Goal: Use online tool/utility: Utilize a website feature to perform a specific function

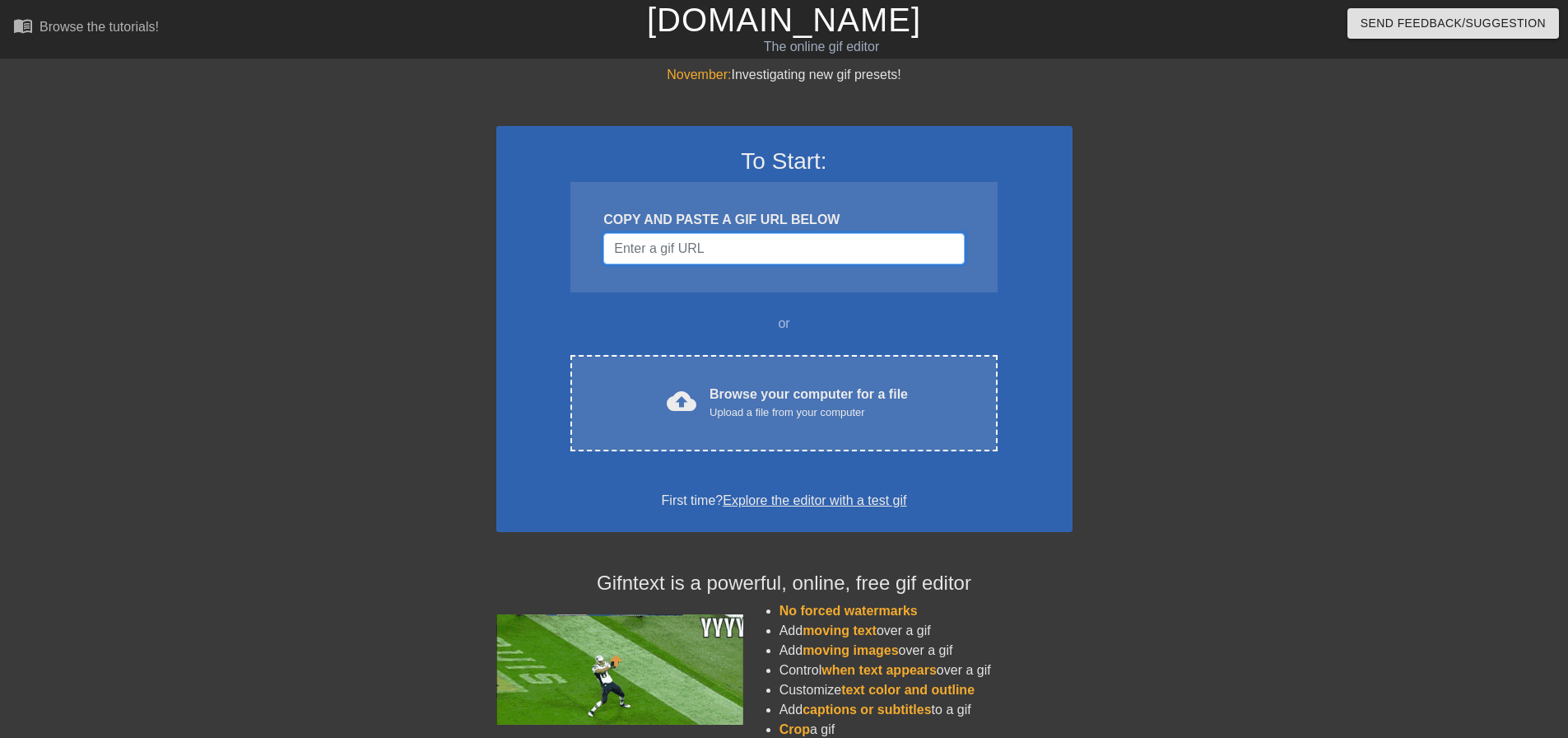
click at [850, 249] on input "Username" at bounding box center [783, 249] width 361 height 31
click at [753, 257] on input "Username" at bounding box center [783, 249] width 361 height 31
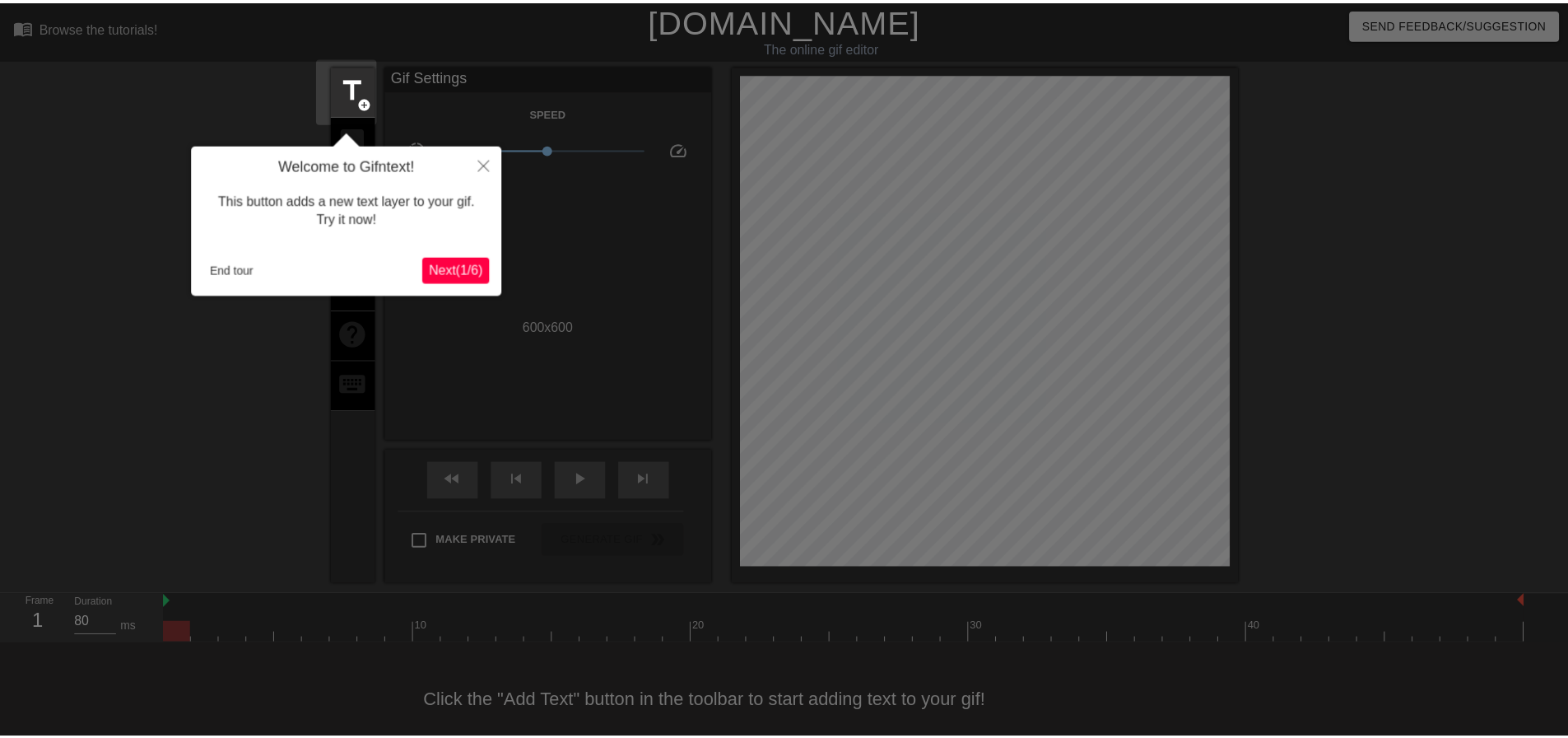
scroll to position [21, 0]
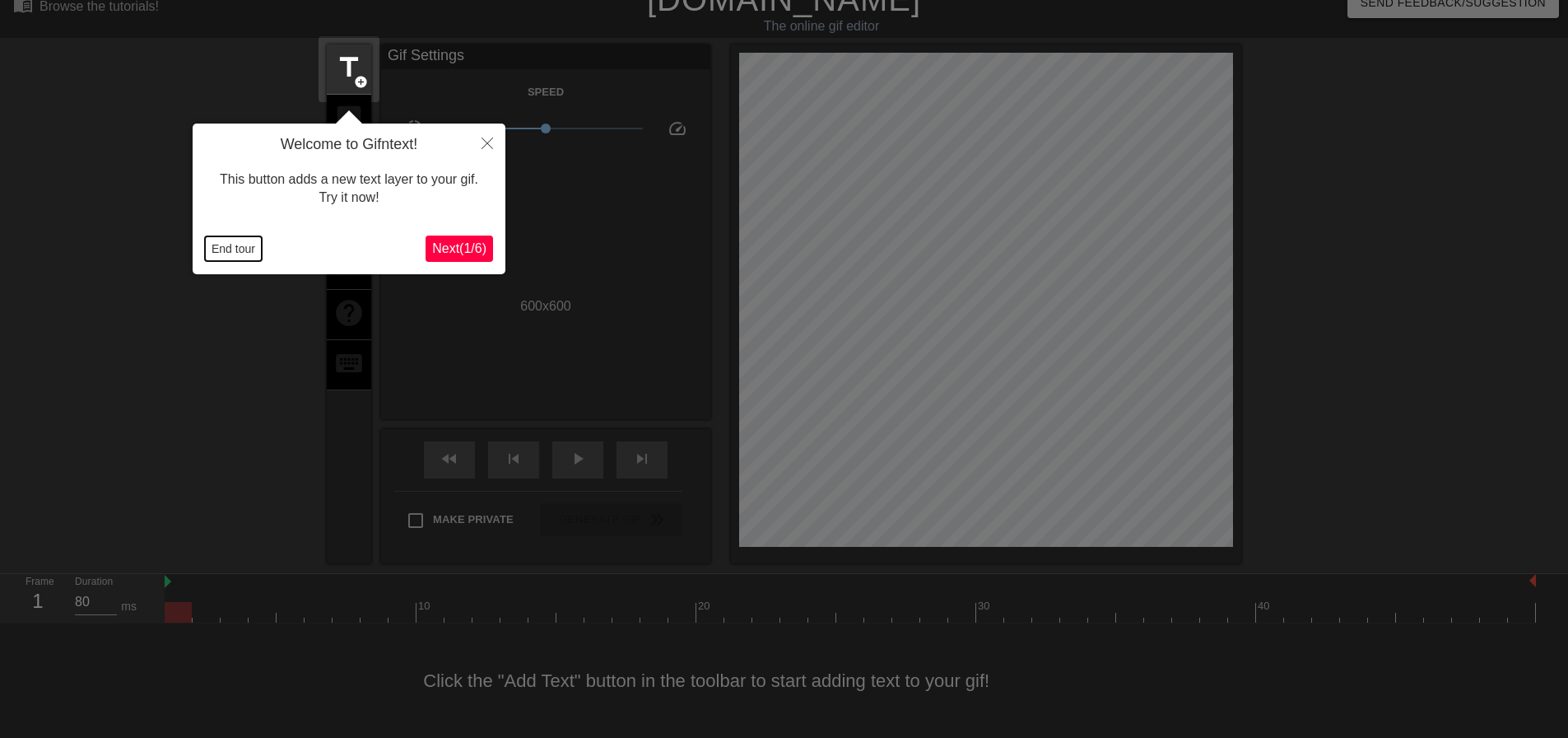
click at [237, 255] on button "End tour" at bounding box center [233, 249] width 57 height 24
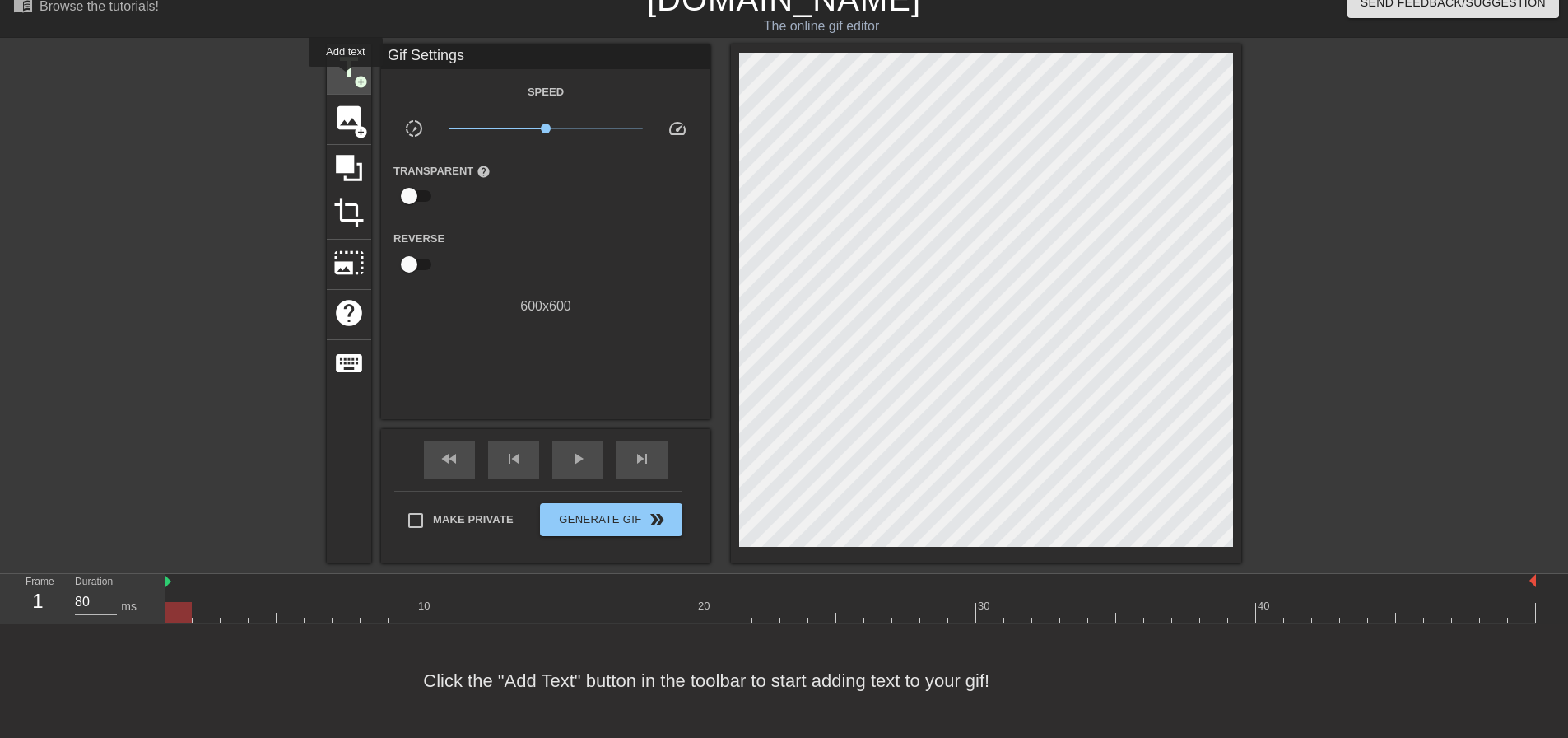
click at [346, 79] on span "title" at bounding box center [349, 67] width 31 height 31
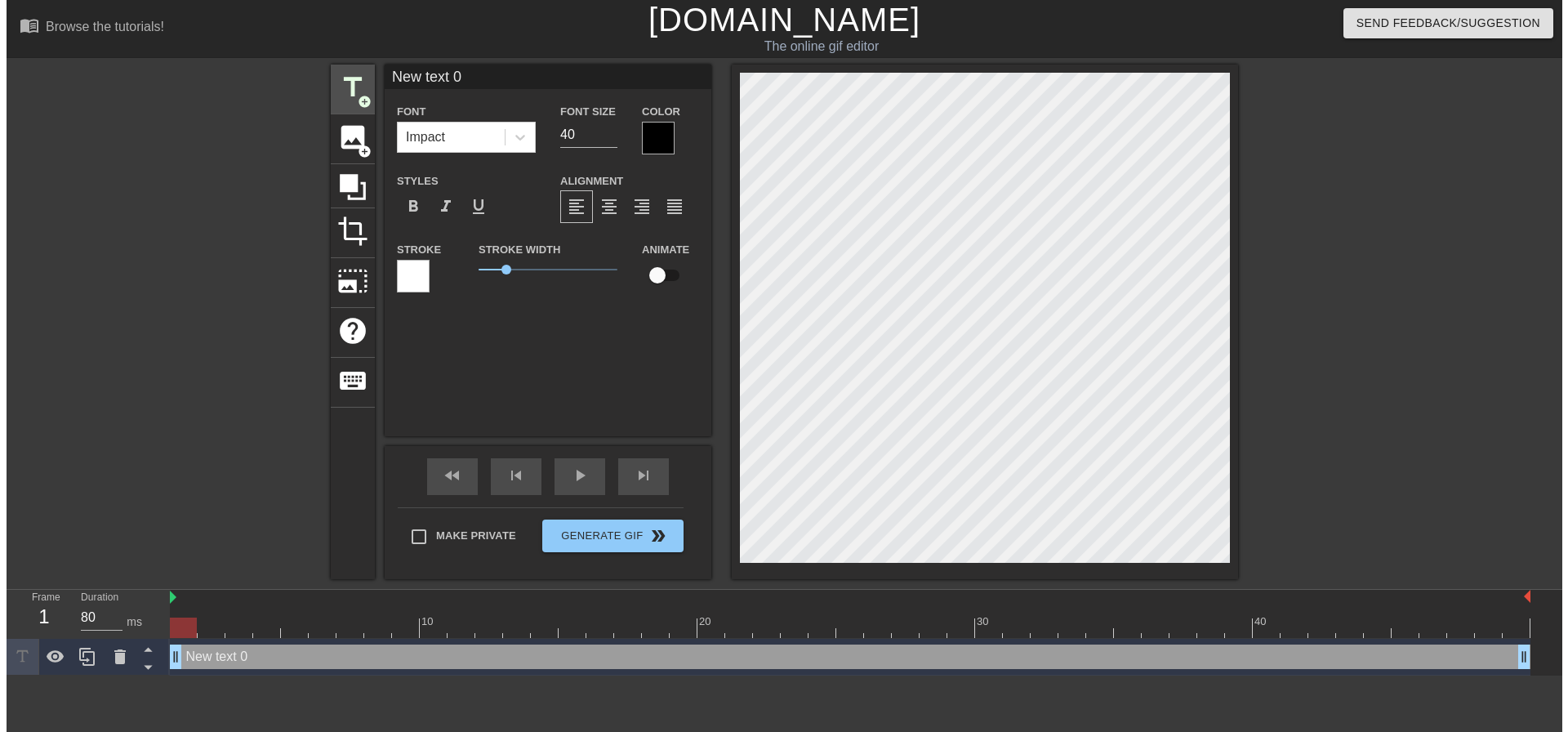
scroll to position [0, 0]
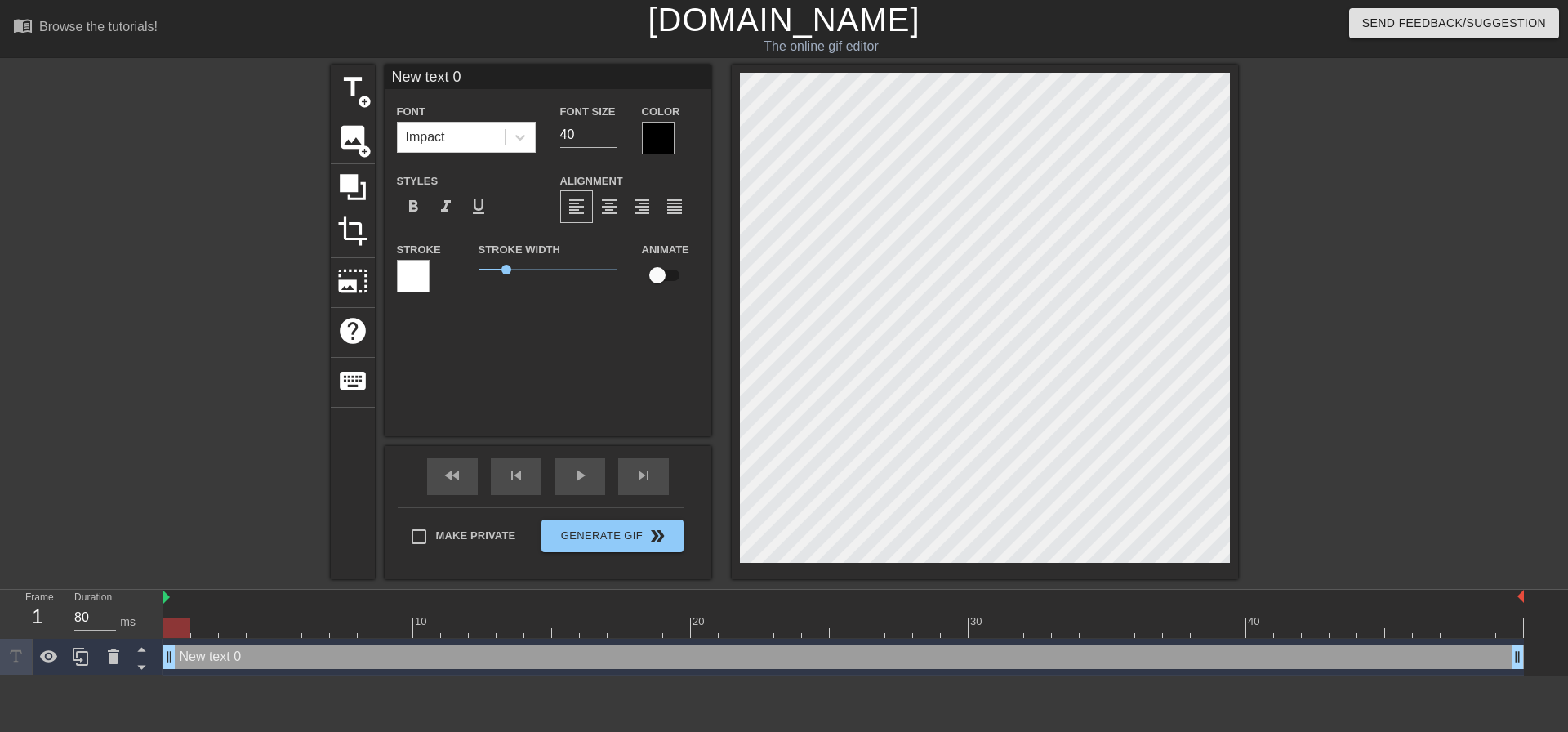
type input "N"
type textarea "N"
type input "Na"
type textarea "Na"
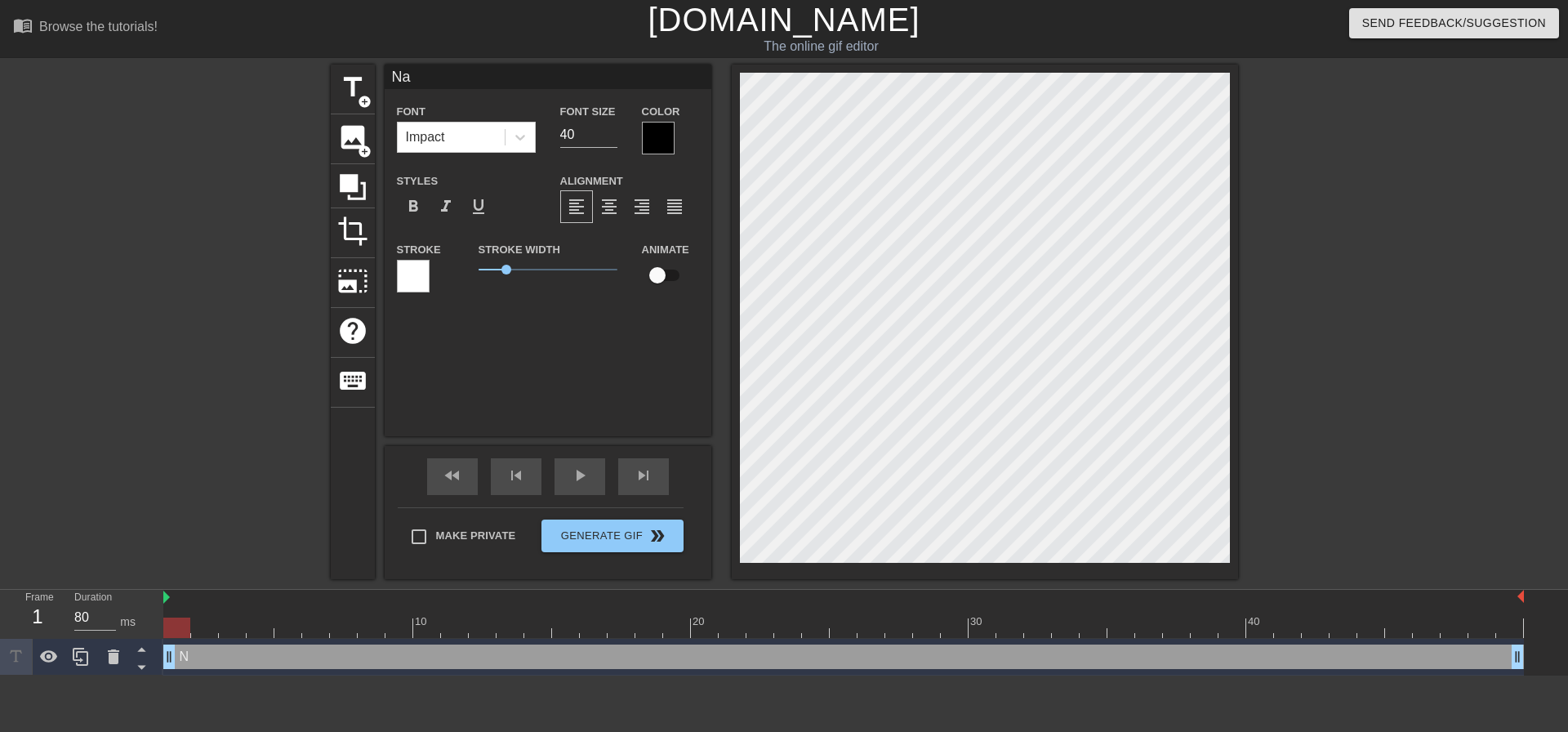
type input "Nat"
type textarea "Nat"
type input "Nath"
type textarea "Nath"
type input "[PERSON_NAME]"
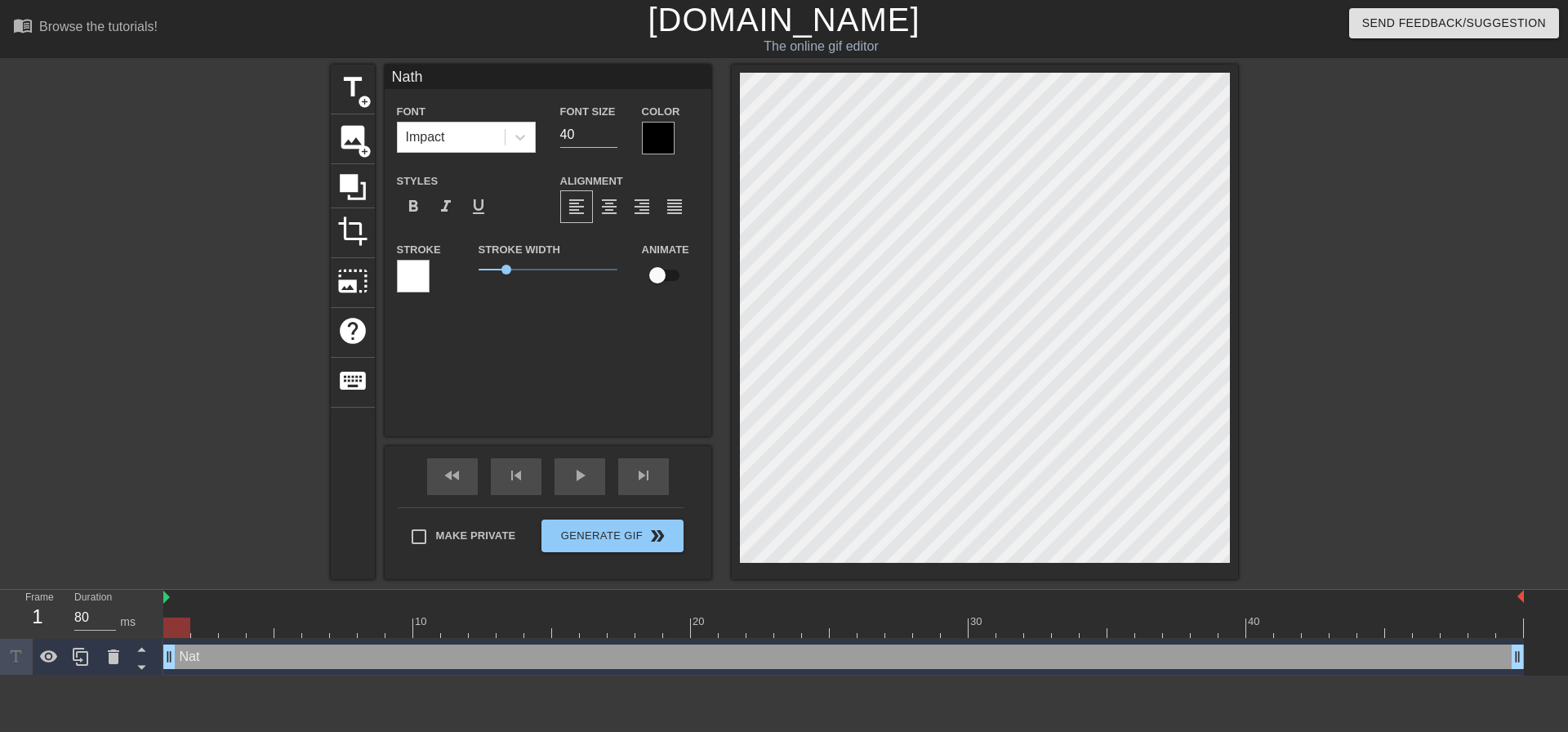
type textarea "[PERSON_NAME]"
type input "[PERSON_NAME]"
type textarea "[PERSON_NAME]"
type input "[PERSON_NAME]"
type textarea "[PERSON_NAME]"
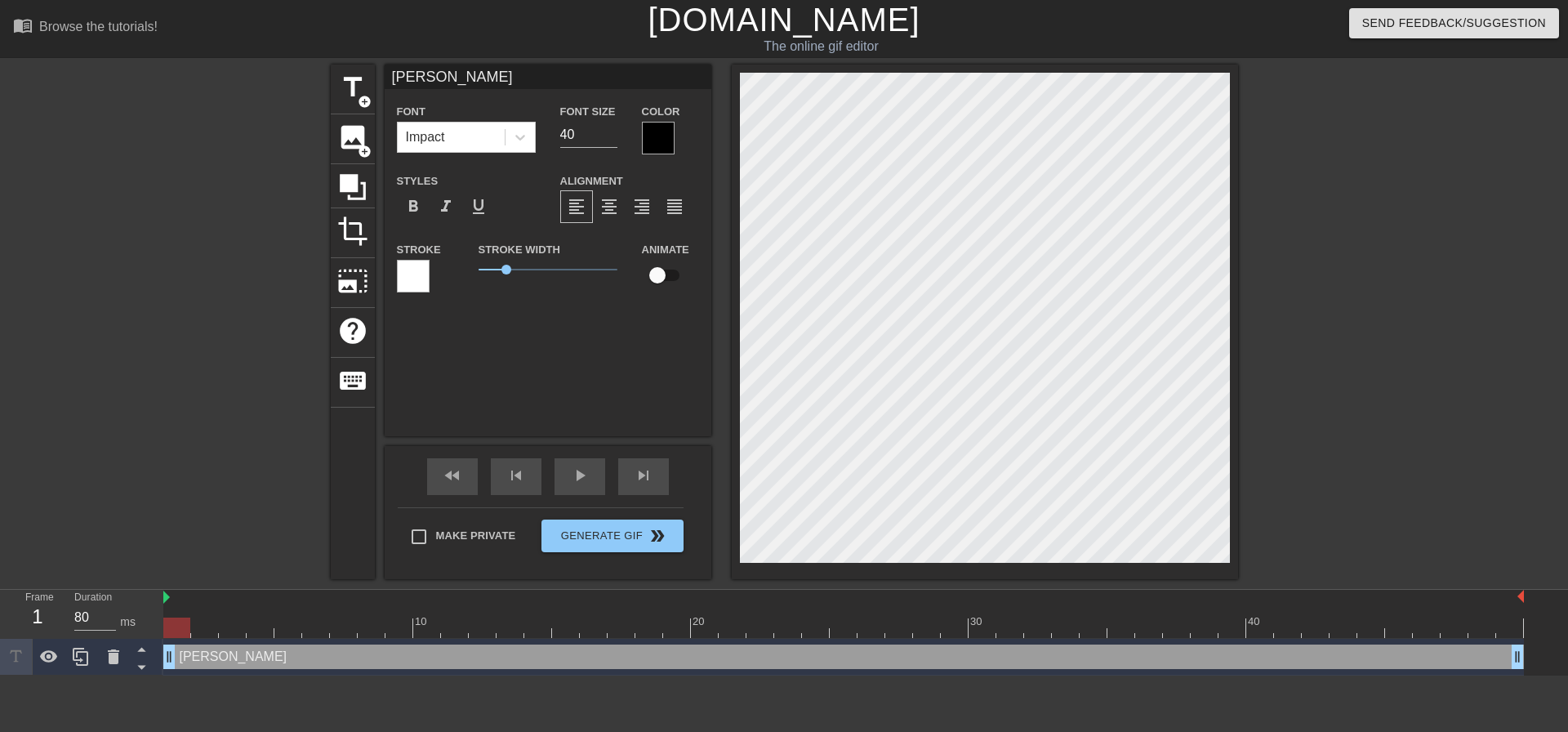
type input "Nath"
type textarea "Nath"
type input "Natha"
type textarea "Natha"
type input "[PERSON_NAME]"
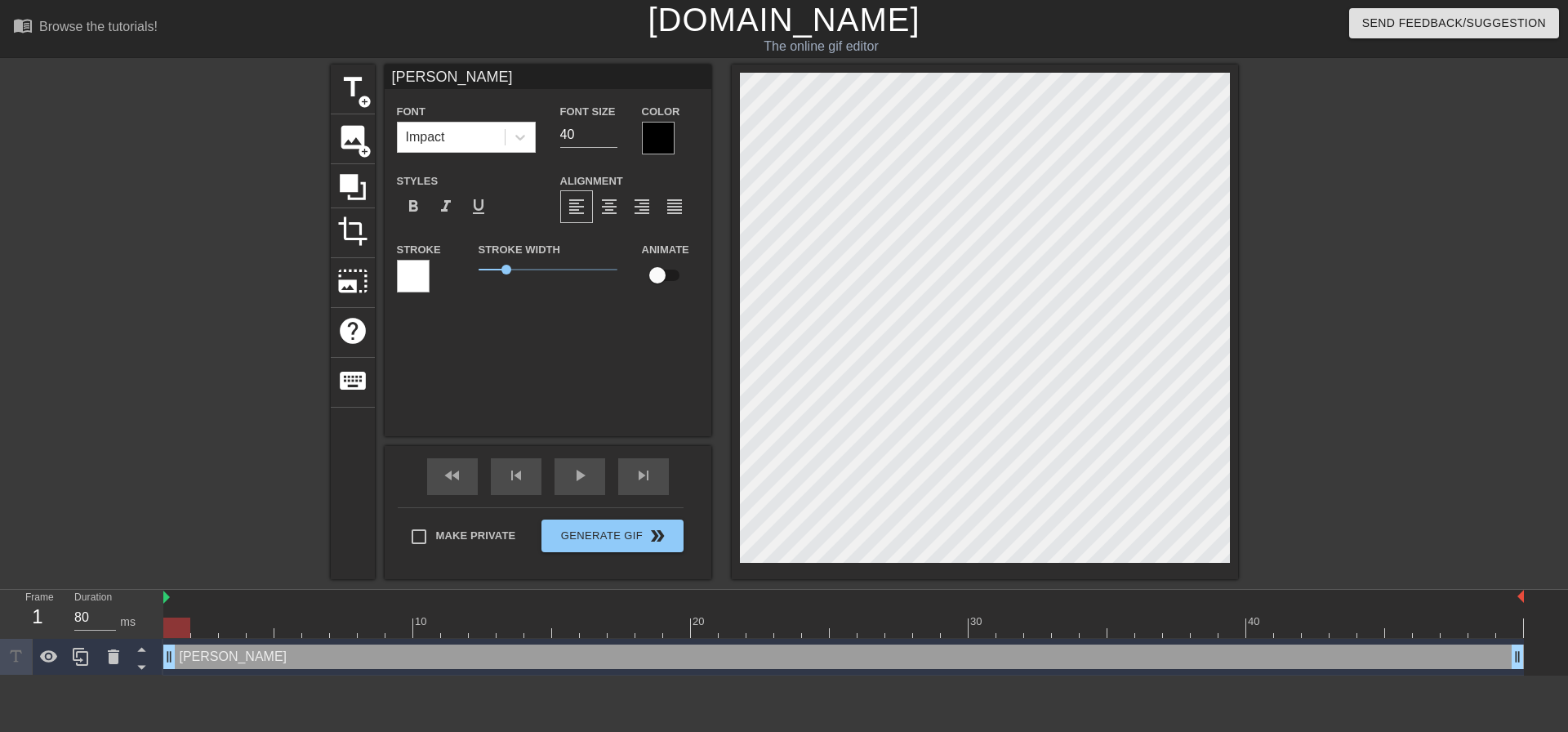
type textarea "[PERSON_NAME]"
type input "A"
type textarea "A"
type input "Ac"
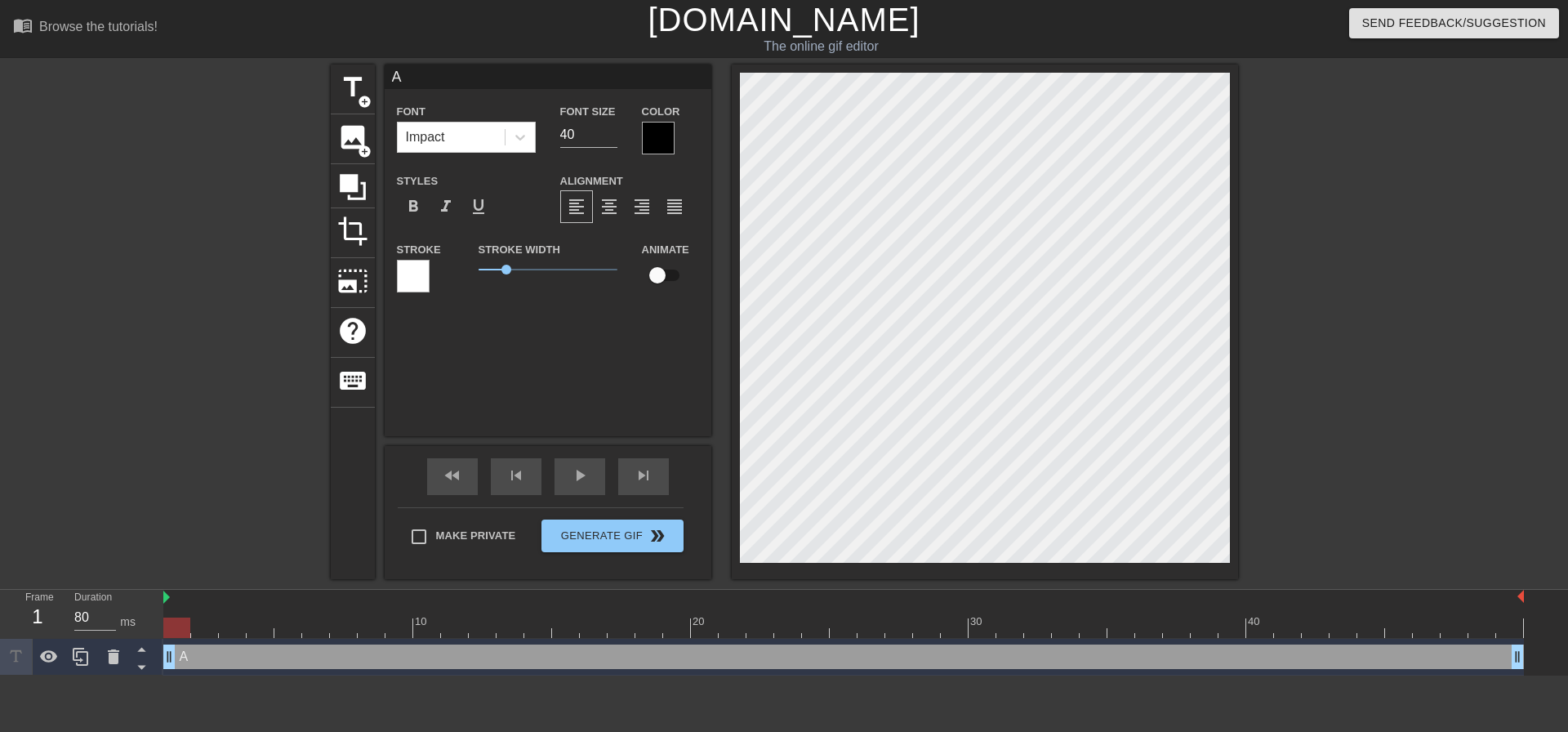
type textarea "Ac"
type input "Acr"
type textarea "[PERSON_NAME]"
type input "Acris"
type textarea "Acris"
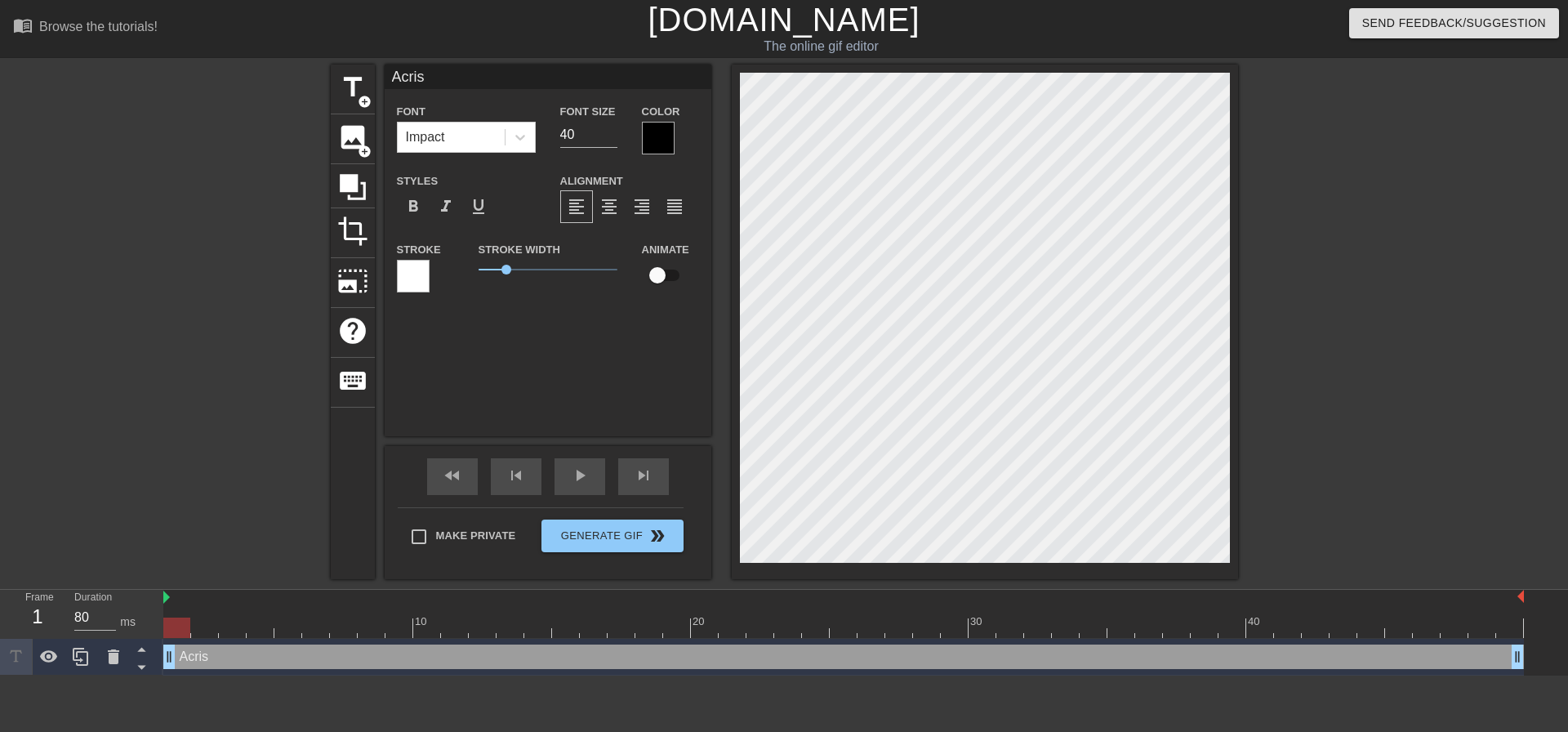
type input "Acrisu"
type textarea "Acrisu"
type input "Acrisur"
type textarea "Acrisur"
type input "Acrisure"
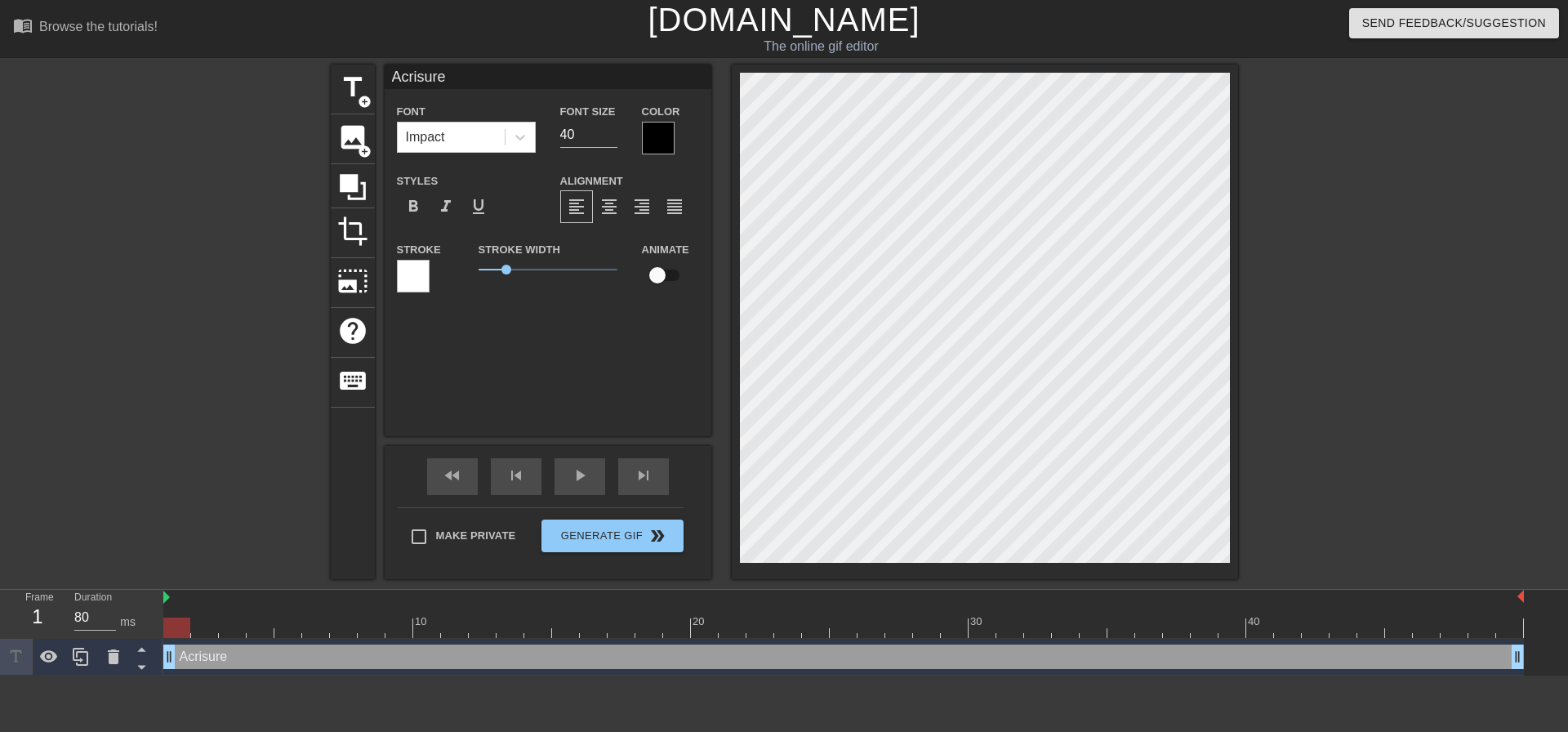
type textarea "Acrisure"
type input "T"
type textarea "T"
type input "Th"
type textarea "Th"
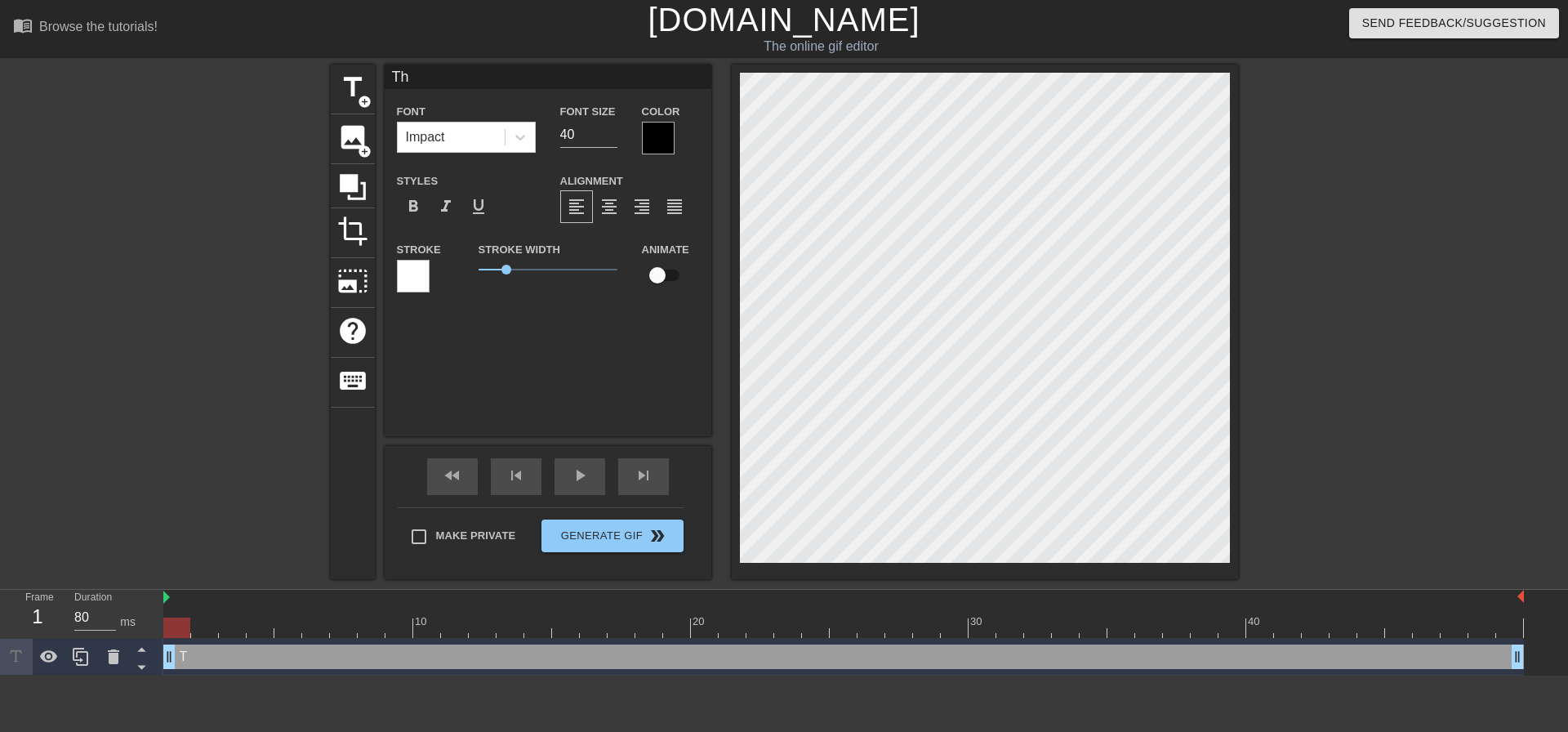
type input "Thi"
type textarea "Thi"
type input "This"
type textarea "This"
type input "This j"
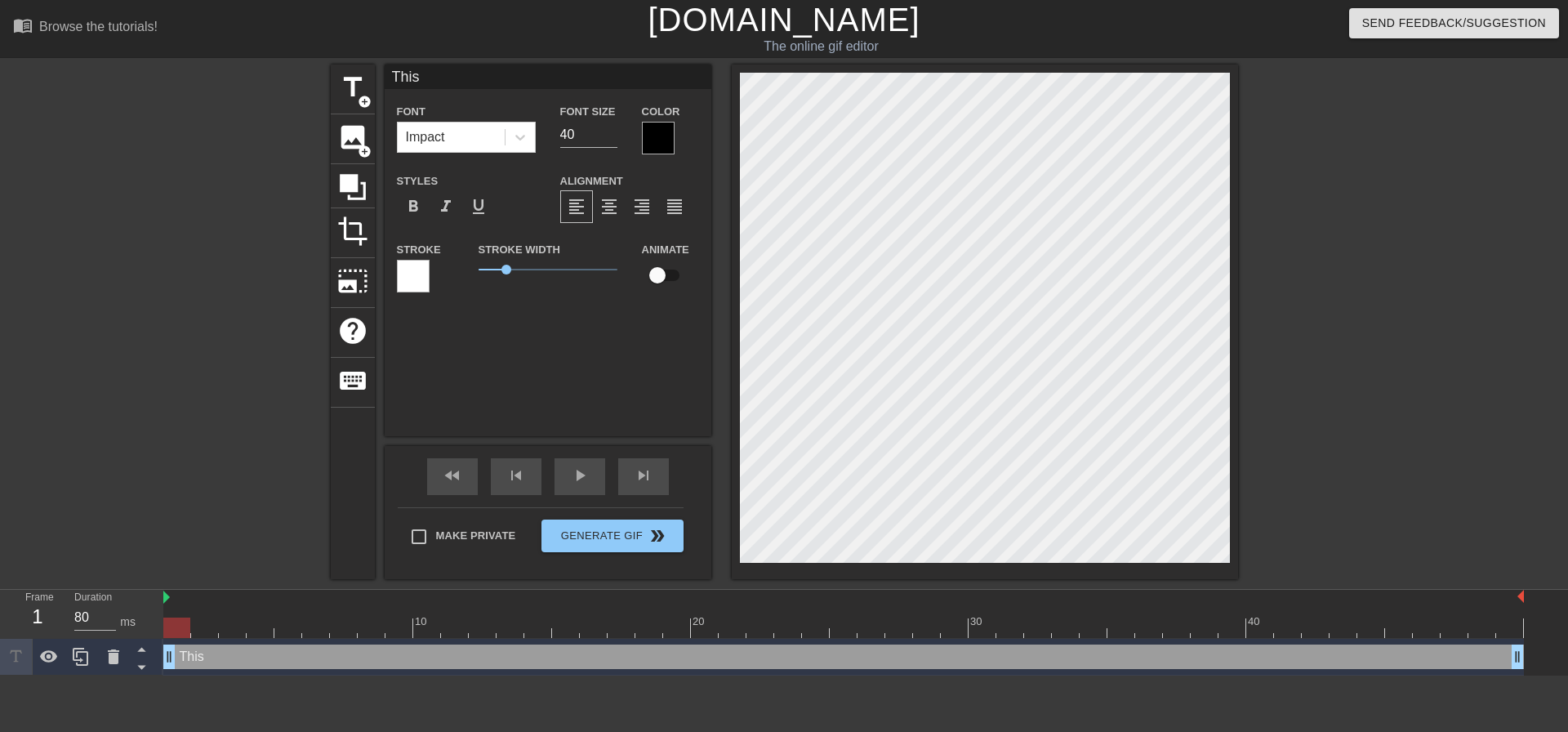
type textarea "This j"
type input "This jo"
type textarea "This jo"
type input "This job"
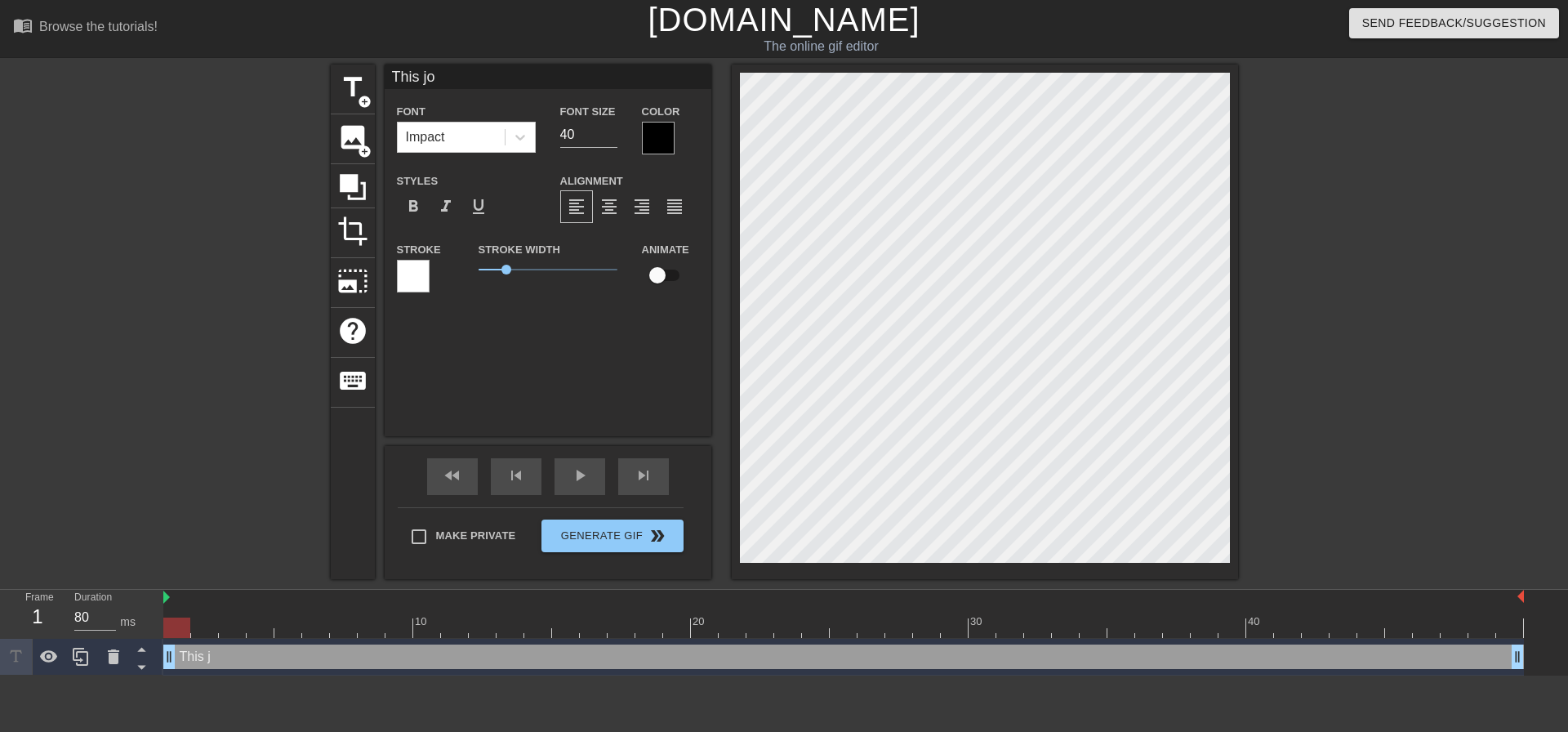
type textarea "This job"
type input "This jo"
type textarea "This jo"
type input "This j"
type textarea "This j"
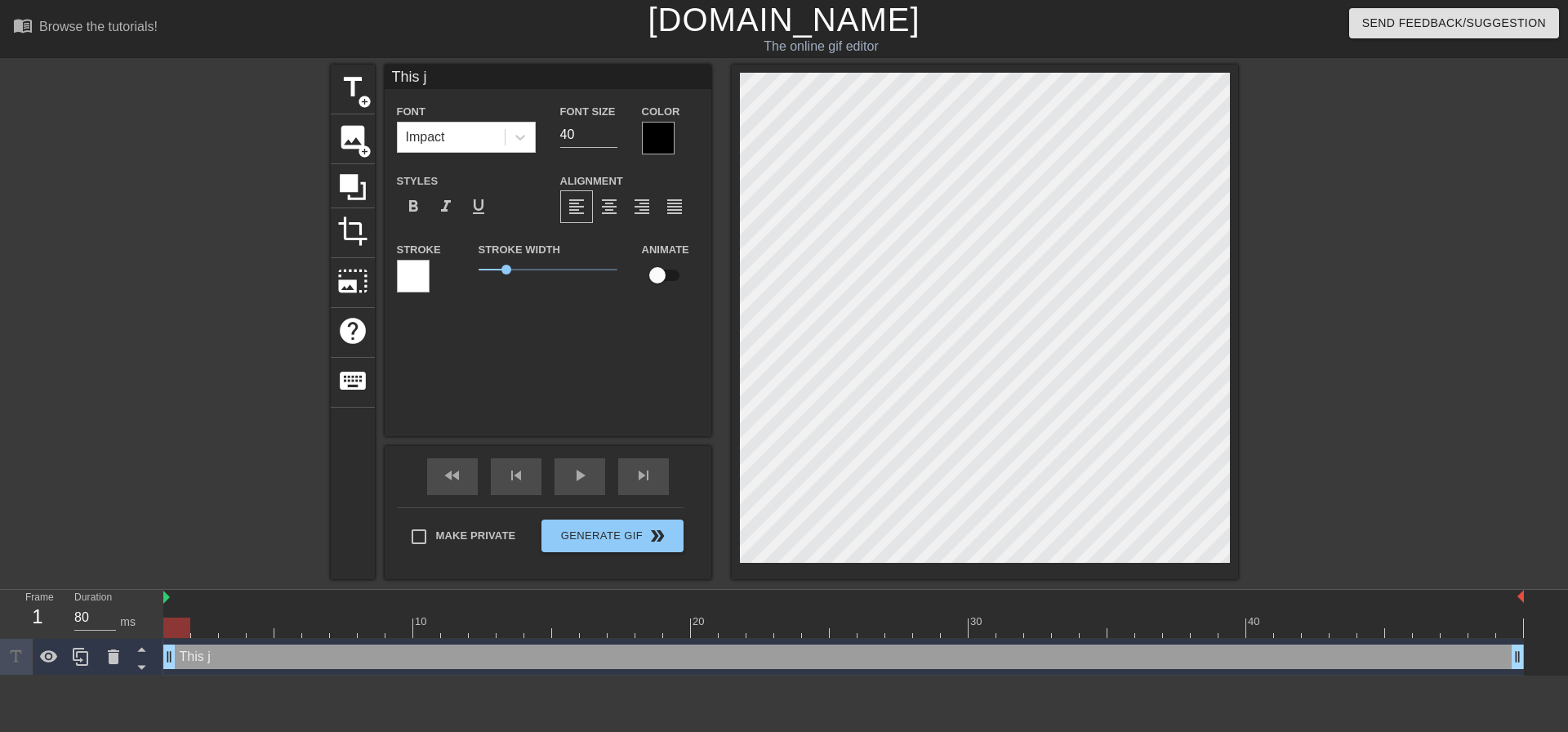
type input "This"
type textarea "This"
type input "This J"
type textarea "This J"
type input "This Jo"
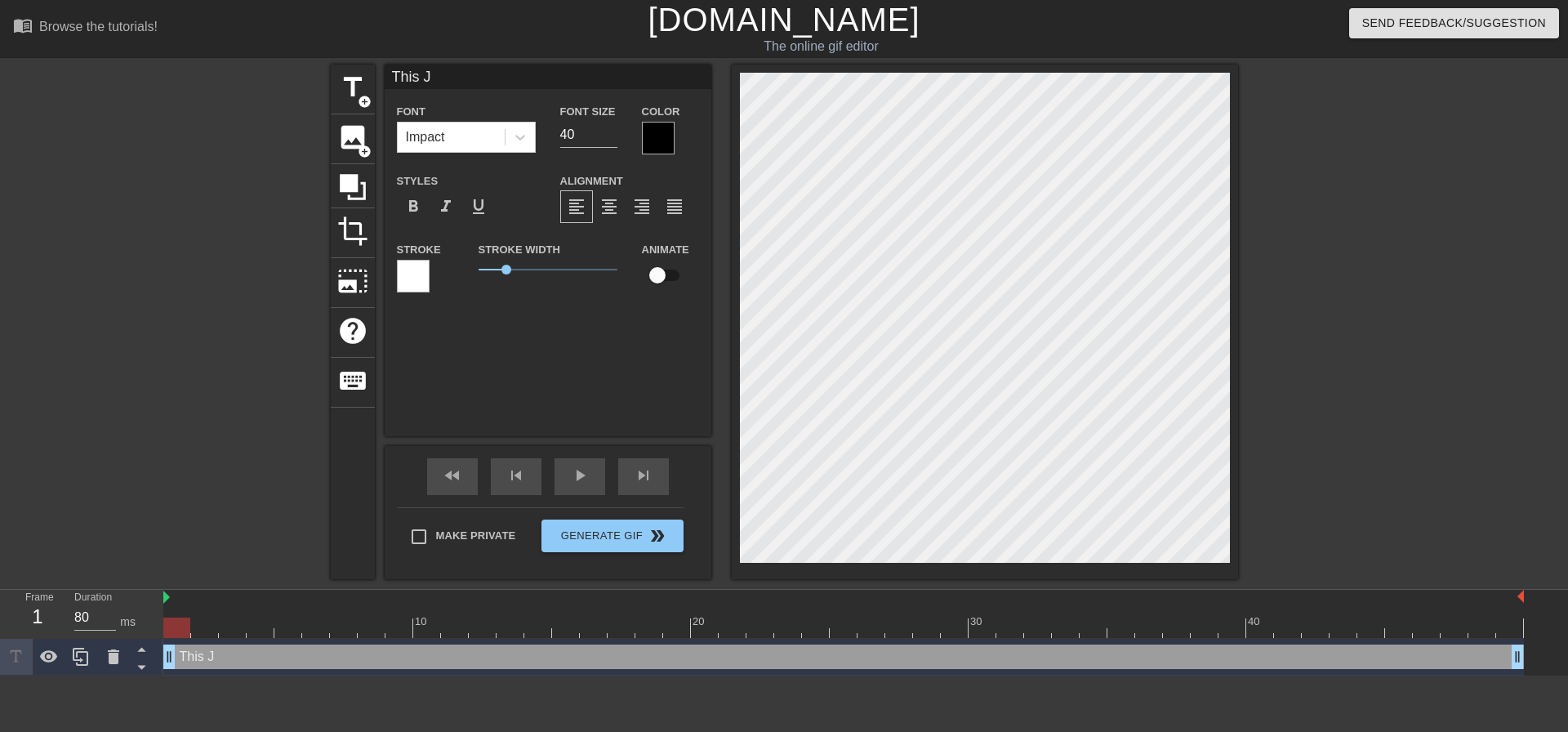
type textarea "This Jo"
type input "This Job"
type textarea "This Job"
type input "This"
type textarea "This"
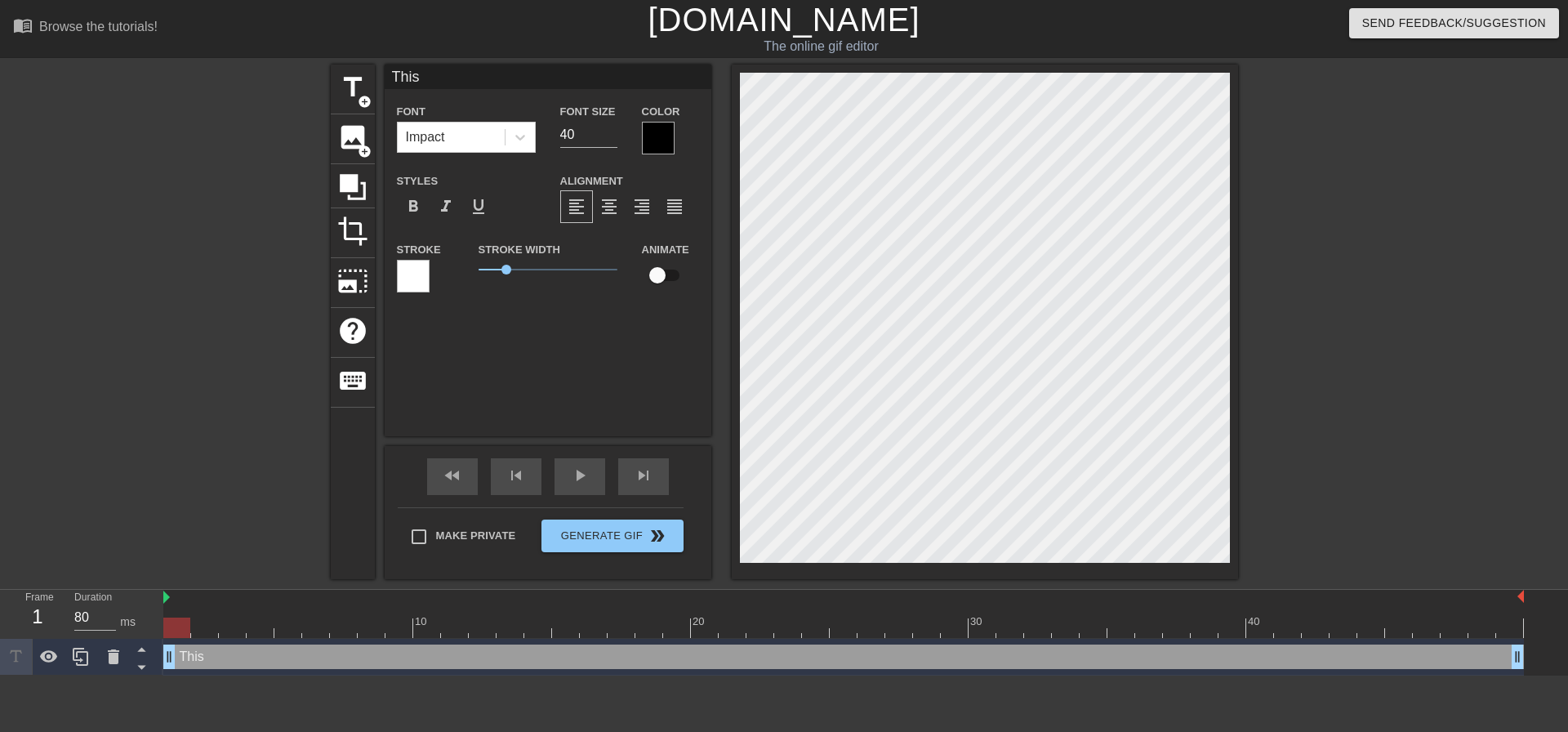
type input "This j"
type textarea "This j"
type input "This jo"
type textarea "This jo"
type input "This job"
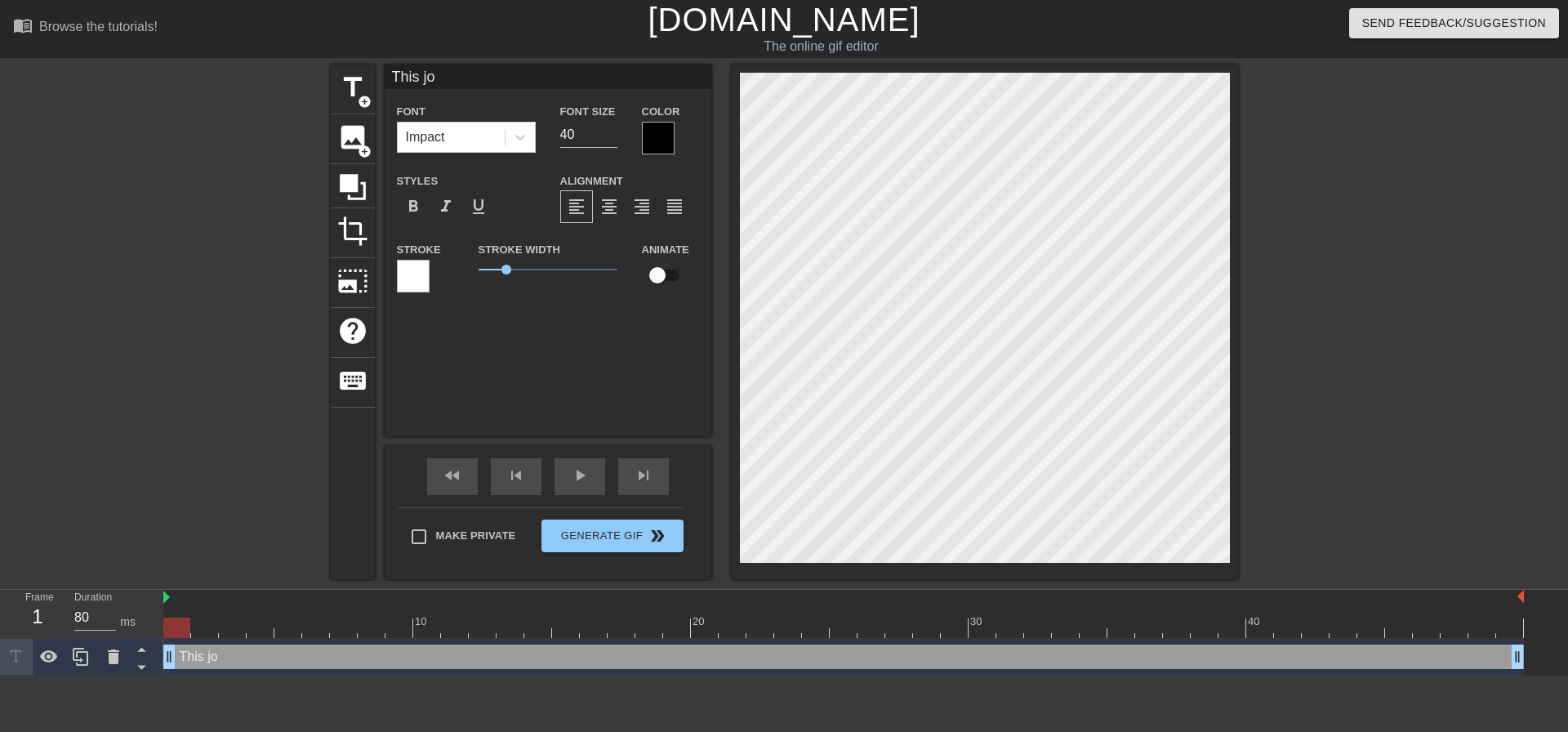
type textarea "This job"
click at [677, 272] on input "checkbox" at bounding box center [657, 275] width 93 height 31
checkbox input "true"
click at [636, 479] on span "skip_next" at bounding box center [643, 475] width 20 height 20
type input "80"
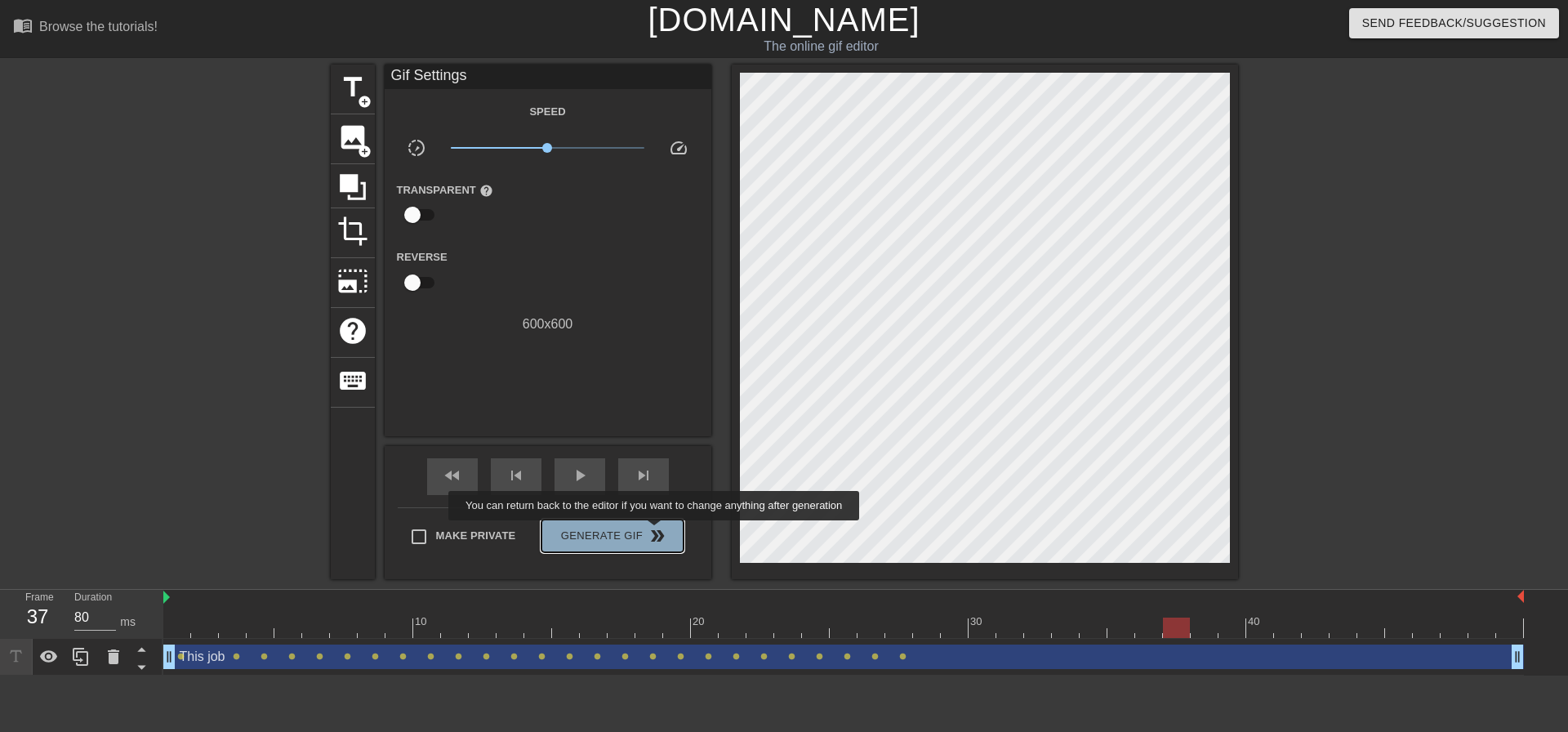
click at [656, 532] on span "double_arrow" at bounding box center [657, 535] width 20 height 20
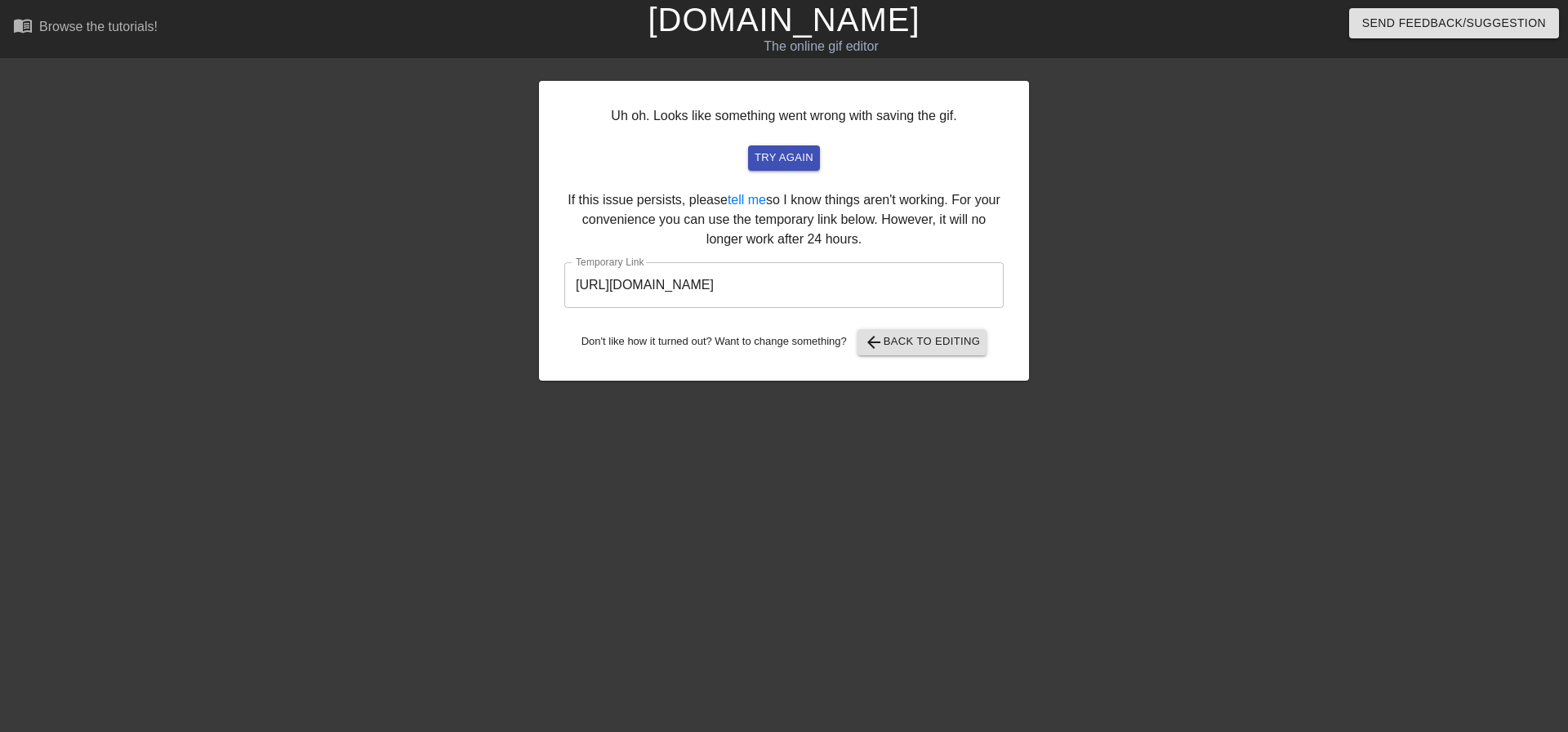
click at [708, 301] on input "[URL][DOMAIN_NAME]" at bounding box center [783, 285] width 439 height 46
